Goal: Find specific page/section: Find specific page/section

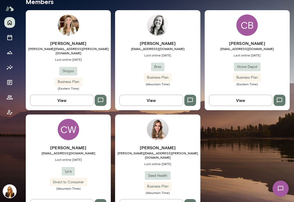
scroll to position [170, 0]
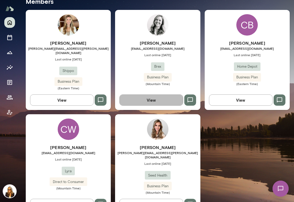
click at [156, 96] on button "View" at bounding box center [151, 100] width 64 height 11
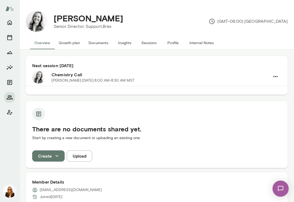
click at [123, 44] on button "Insights" at bounding box center [125, 42] width 24 height 13
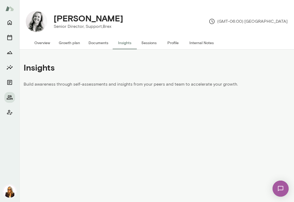
click at [92, 41] on button "Documents" at bounding box center [98, 42] width 28 height 13
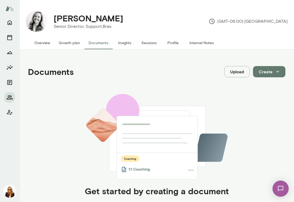
click at [47, 40] on button "Overview" at bounding box center [42, 42] width 24 height 13
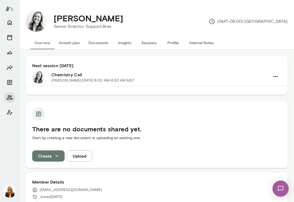
click at [168, 42] on button "Profile" at bounding box center [173, 42] width 24 height 13
